Goal: Find specific page/section: Find specific page/section

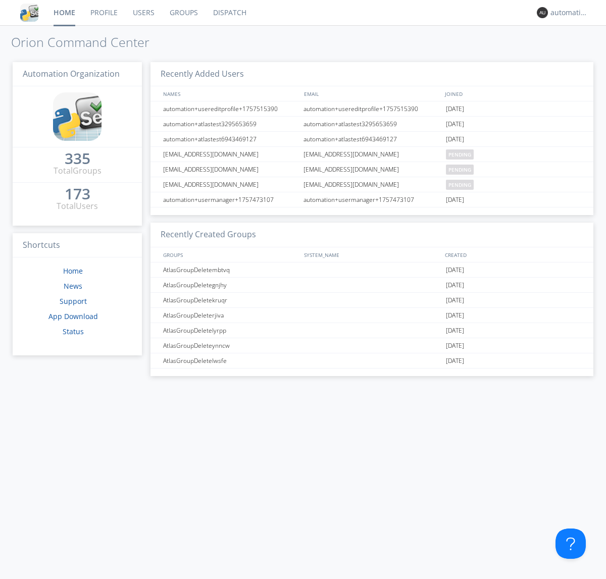
click at [229, 13] on link "Dispatch" at bounding box center [230, 12] width 48 height 25
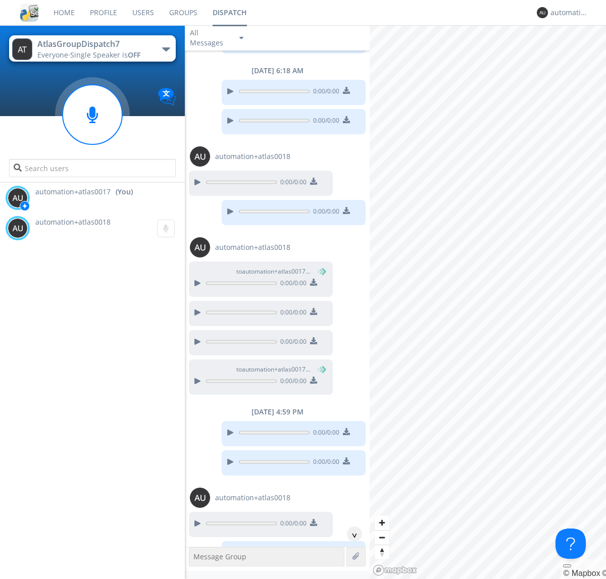
scroll to position [378, 0]
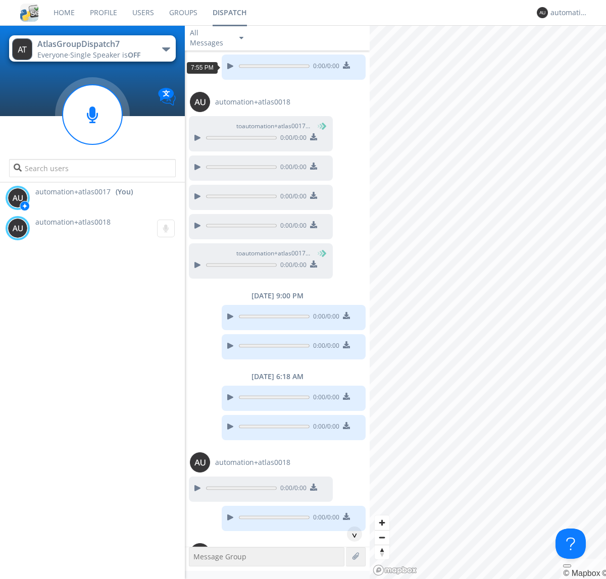
scroll to position [18, 0]
click at [350, 534] on div "^" at bounding box center [354, 534] width 15 height 15
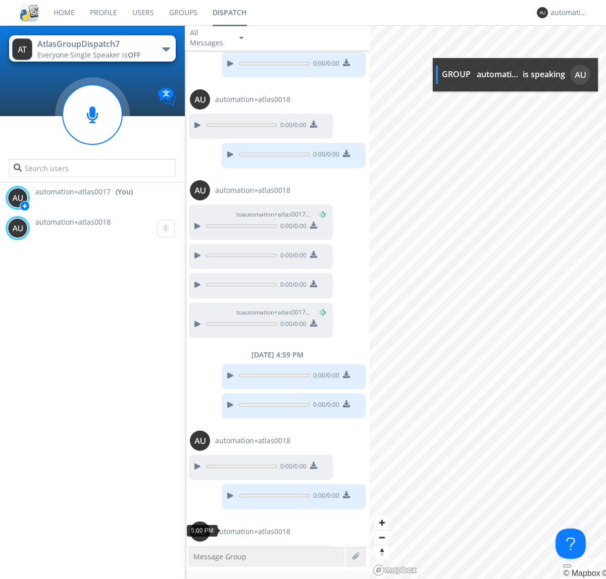
scroll to position [410, 0]
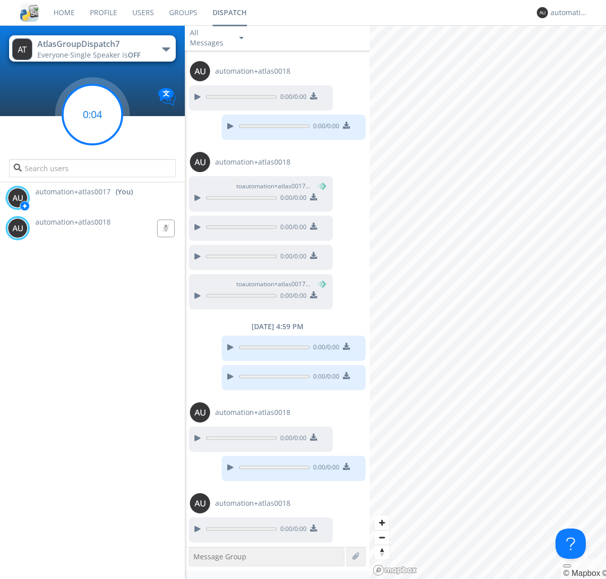
click at [92, 115] on g at bounding box center [93, 115] width 60 height 60
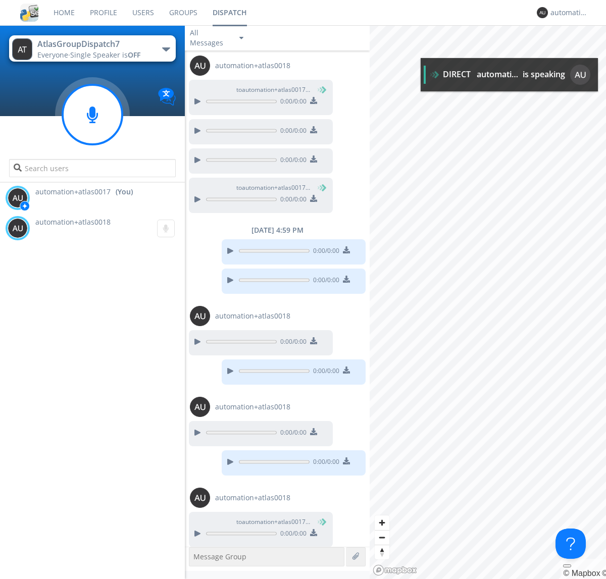
scroll to position [511, 0]
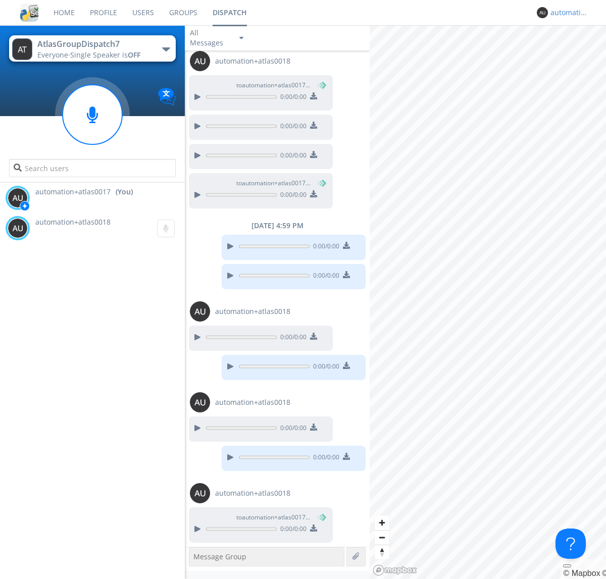
click at [567, 13] on div "automation+atlas0017" at bounding box center [569, 13] width 38 height 10
